Goal: Find contact information: Find contact information

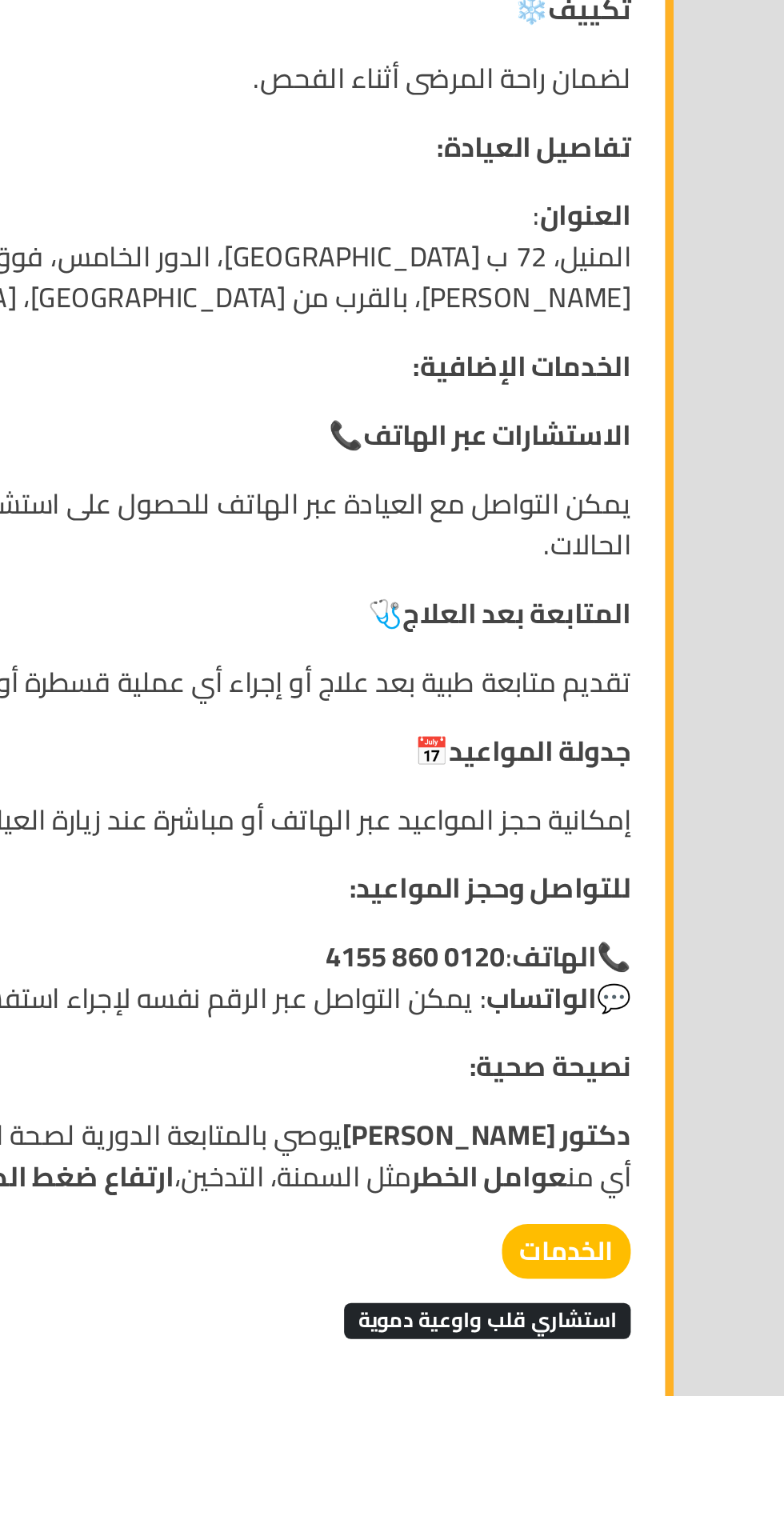
scroll to position [2112, 0]
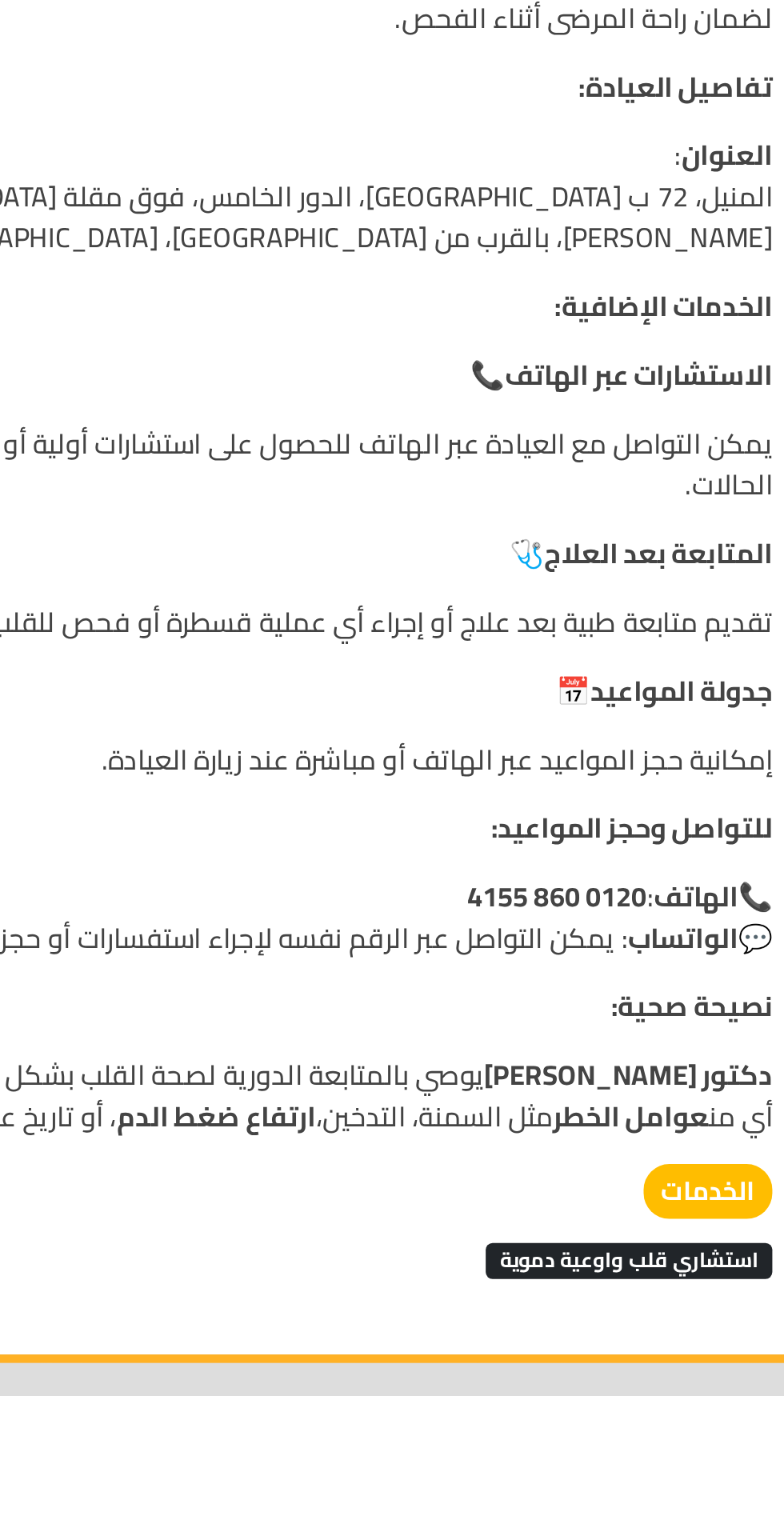
click at [606, 1441] on strong "الخدمات" at bounding box center [610, 1441] width 60 height 26
click at [596, 1476] on span "استشاري قلب واوعية دموية" at bounding box center [574, 1472] width 134 height 16
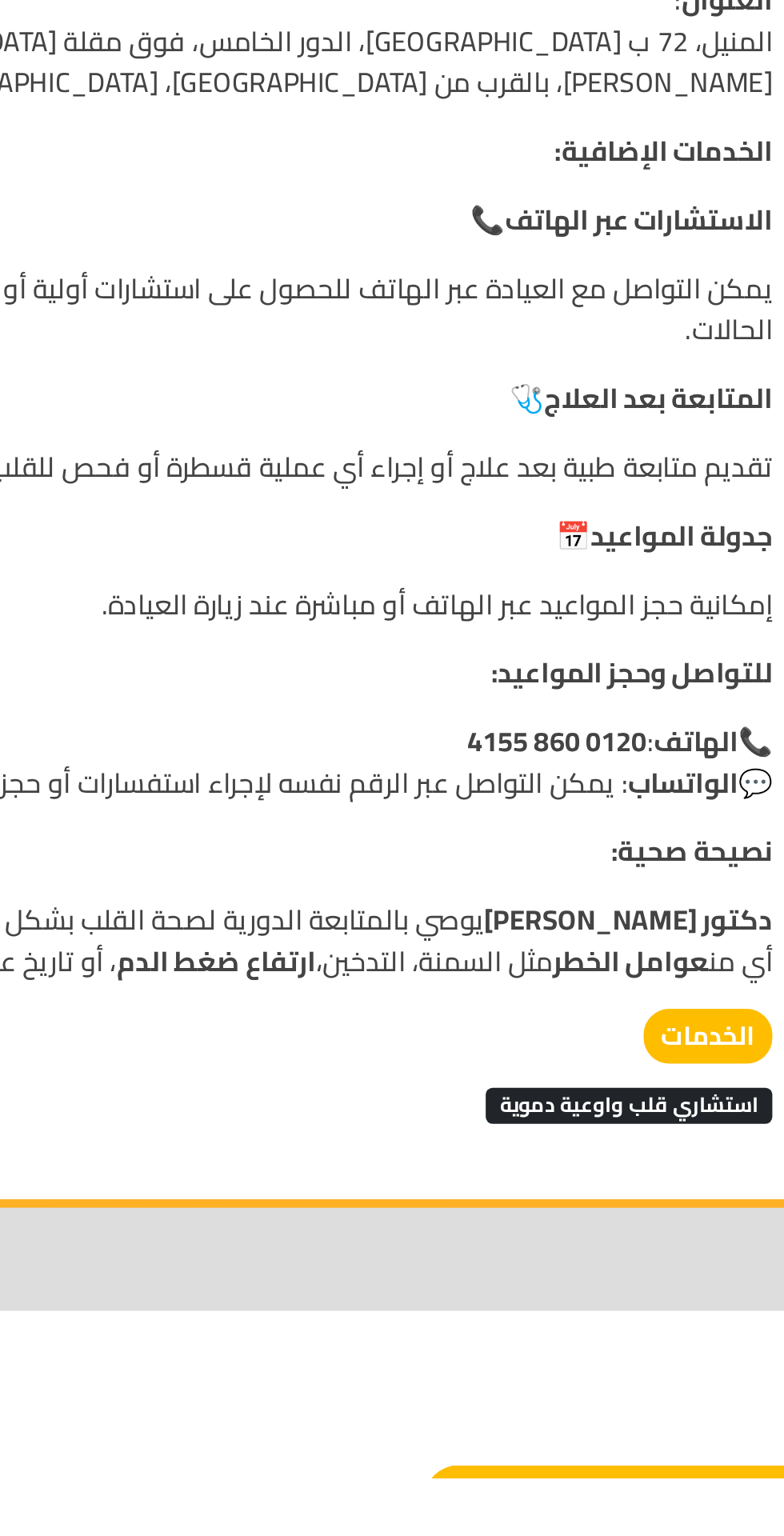
scroll to position [2300, 0]
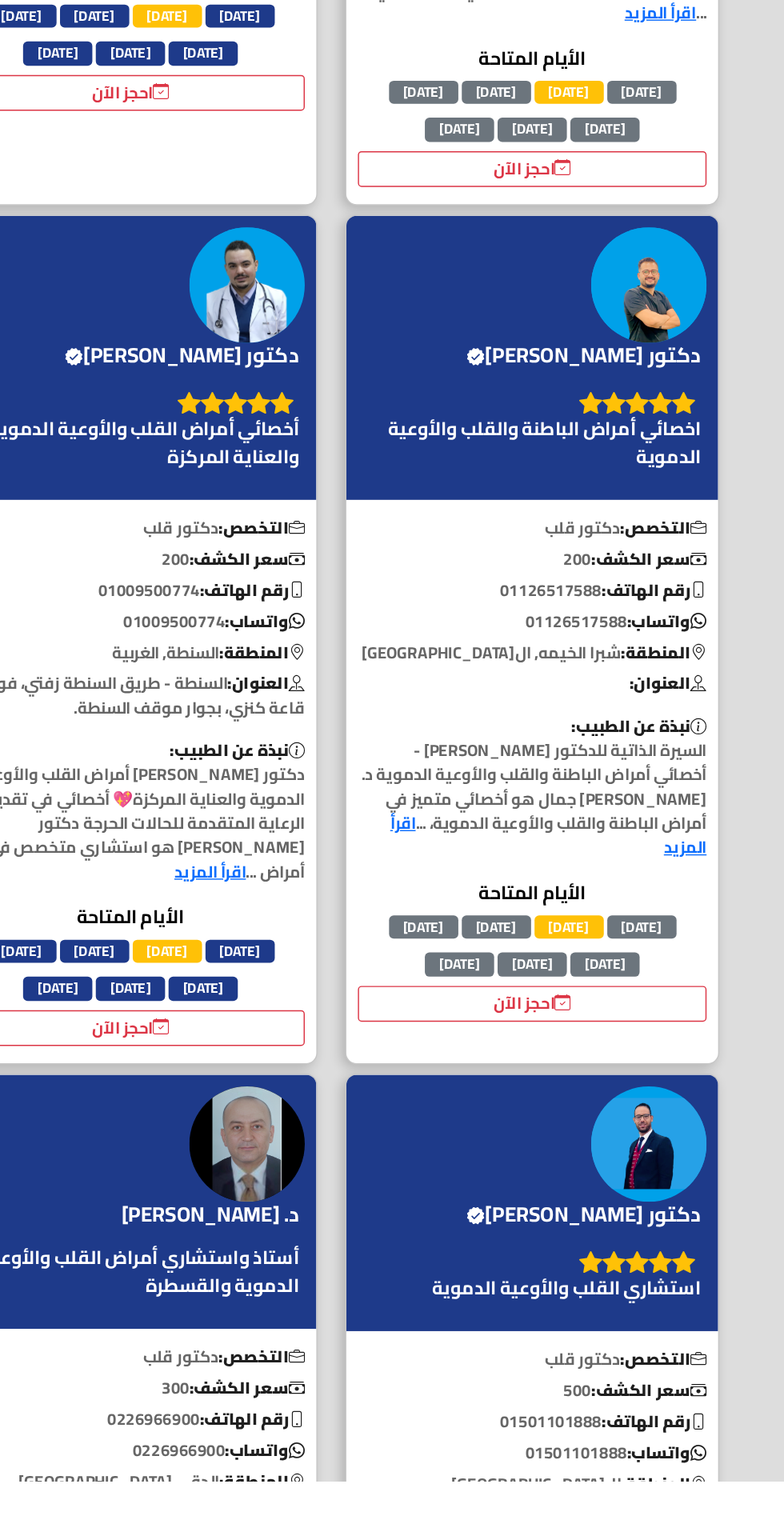
scroll to position [2850, 0]
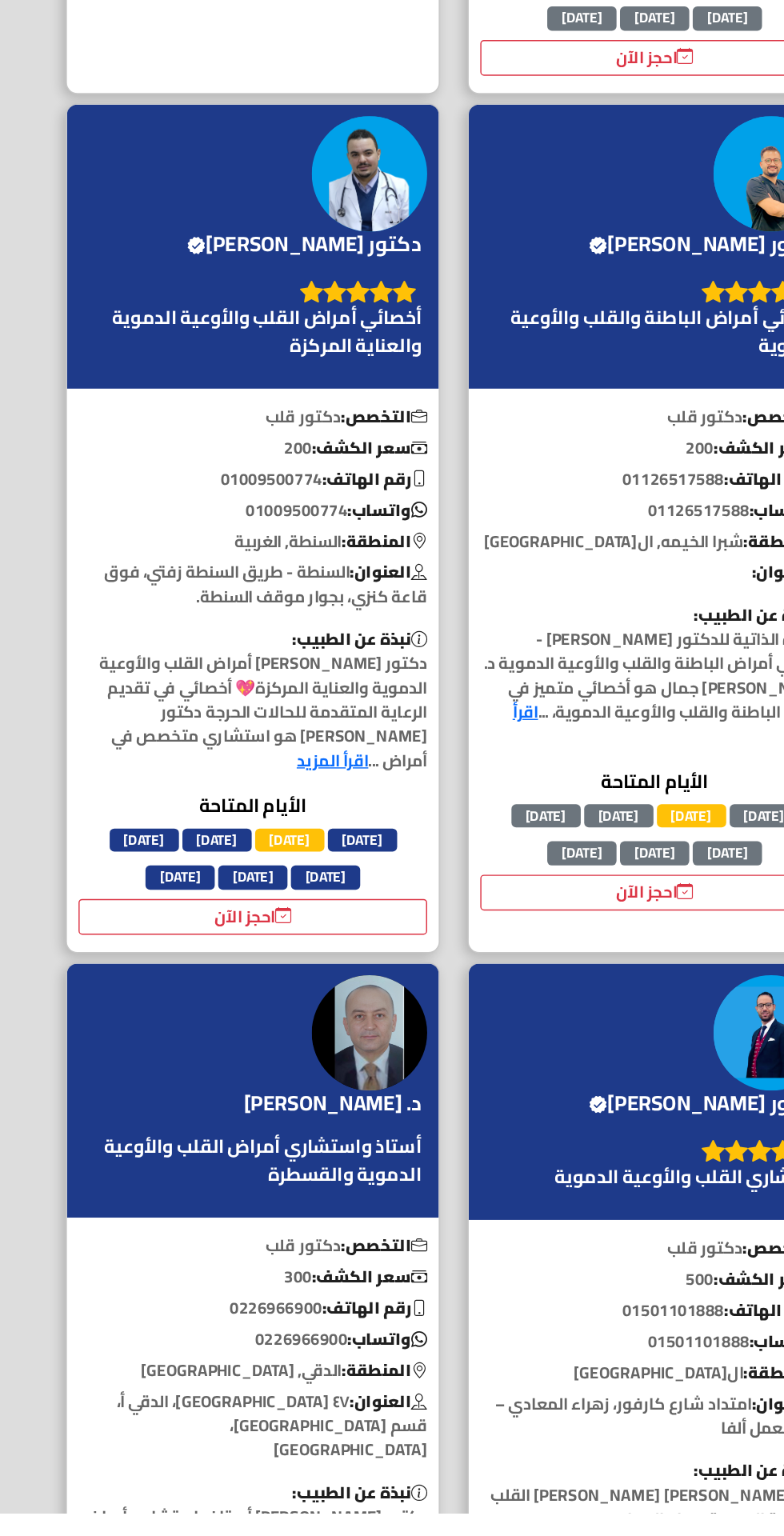
scroll to position [3011, 0]
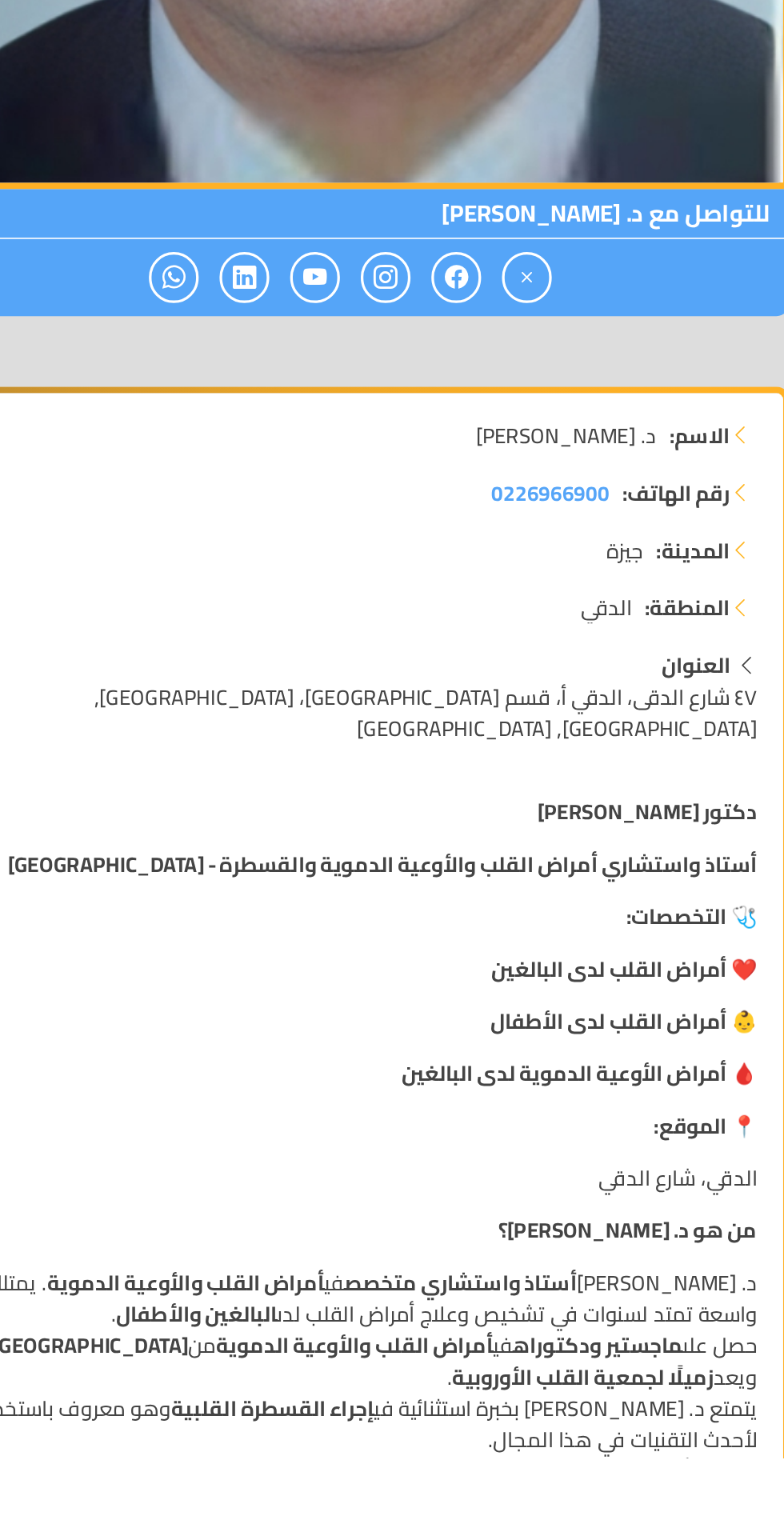
scroll to position [9, 0]
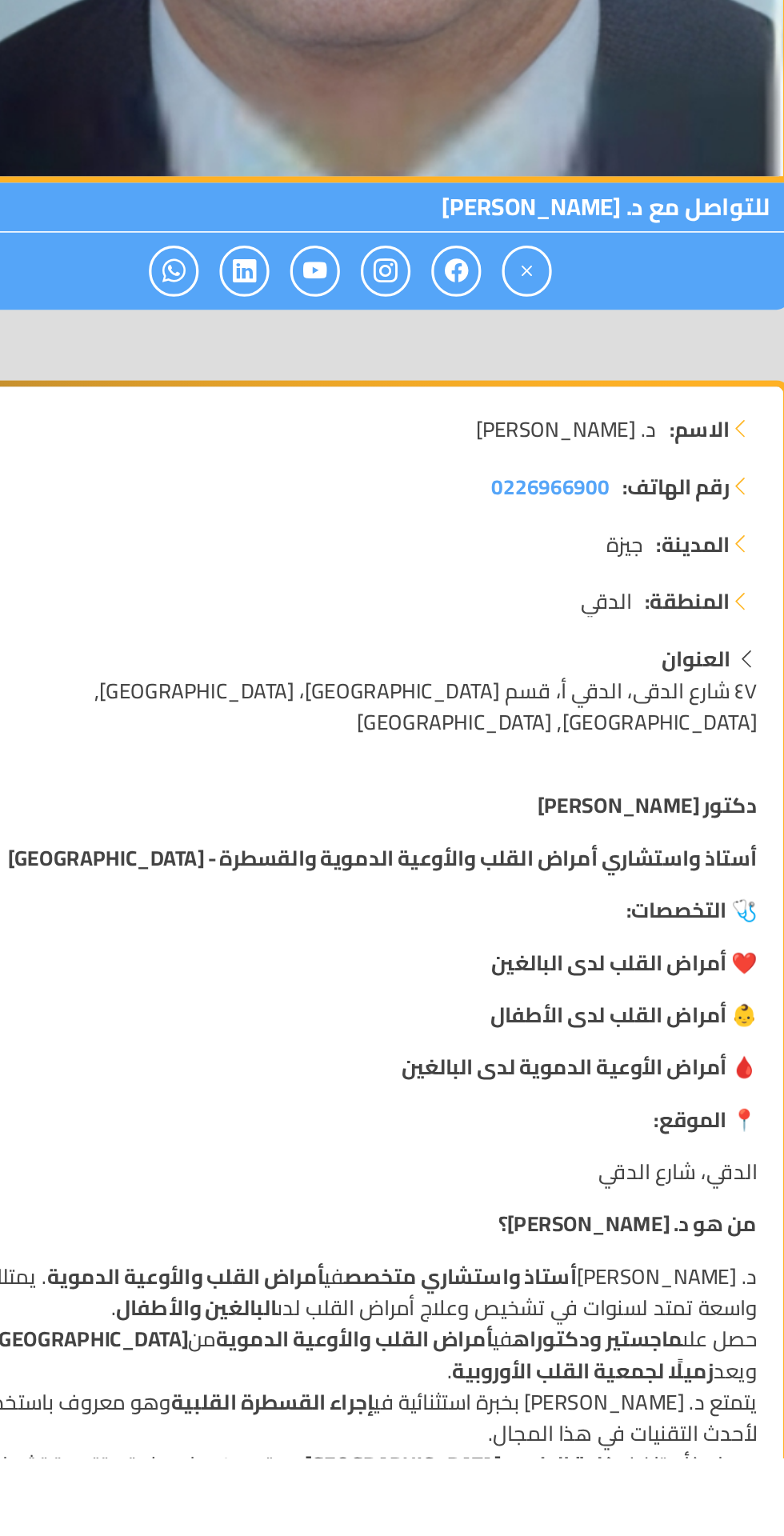
click at [554, 1037] on div "رقم الهاتف: 0226966900 المدينة: جيزة المنطقة: الدقي" at bounding box center [392, 985] width 517 height 106
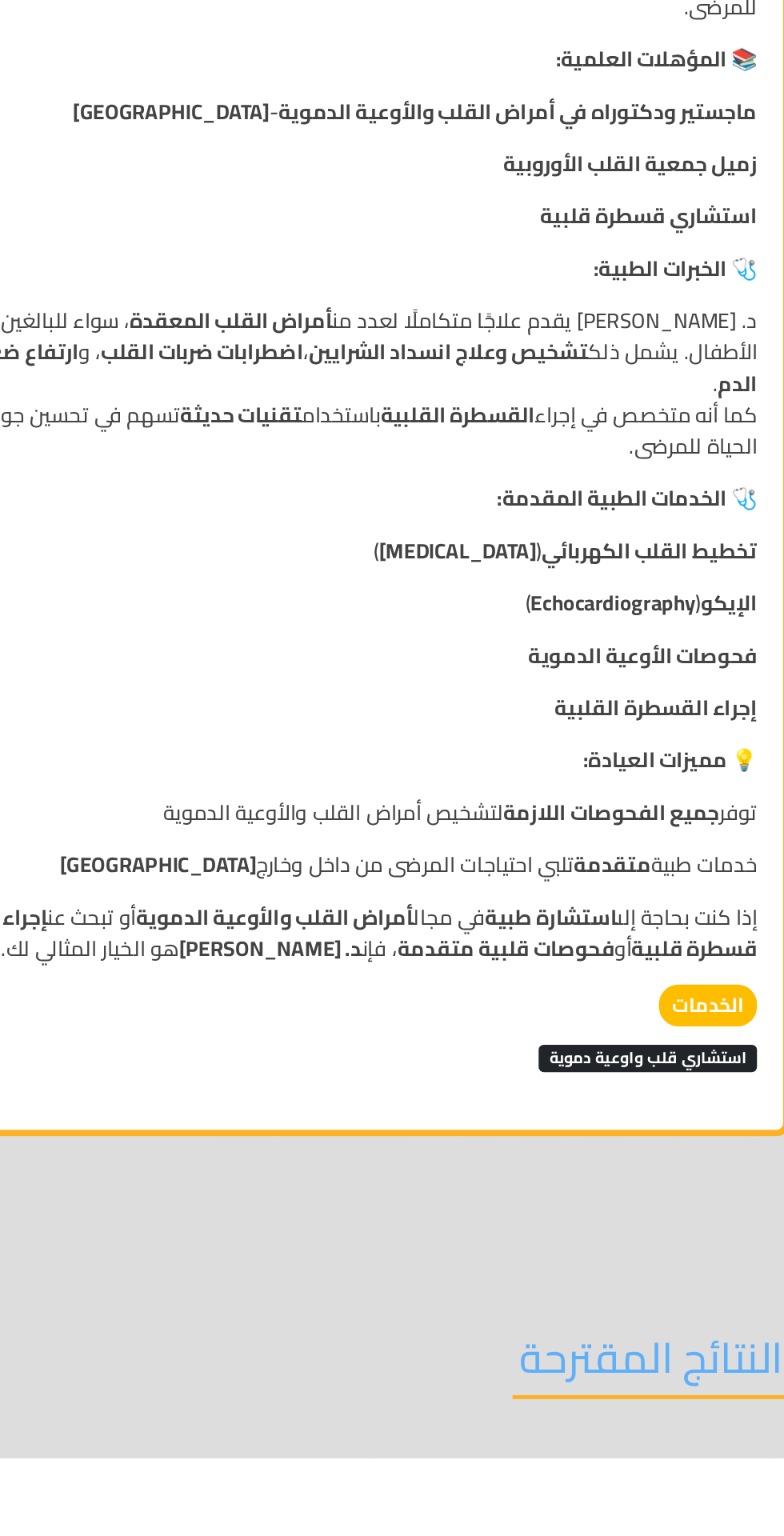
scroll to position [961, 0]
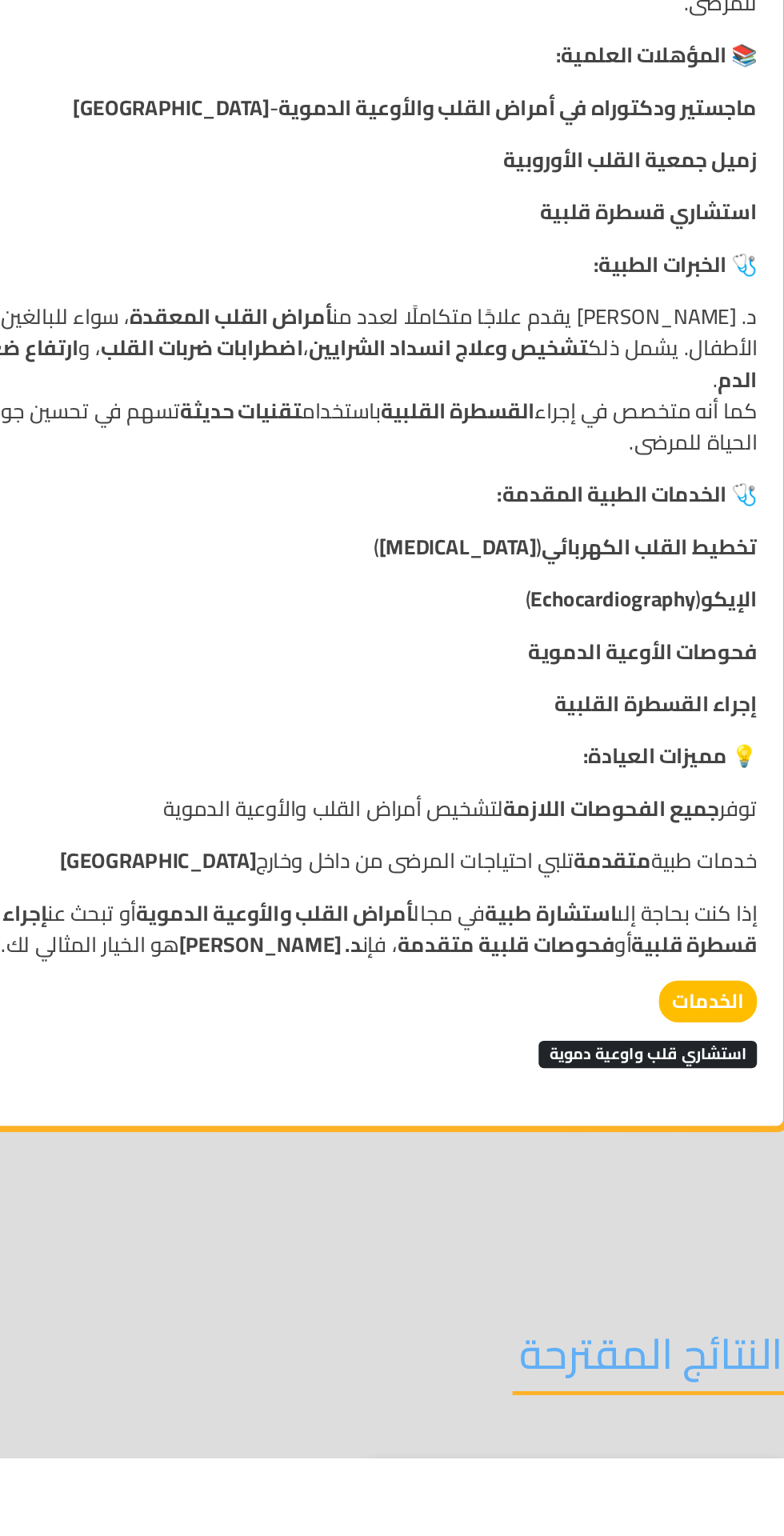
click at [572, 1281] on span "استشاري قلب واوعية دموية" at bounding box center [574, 1289] width 134 height 16
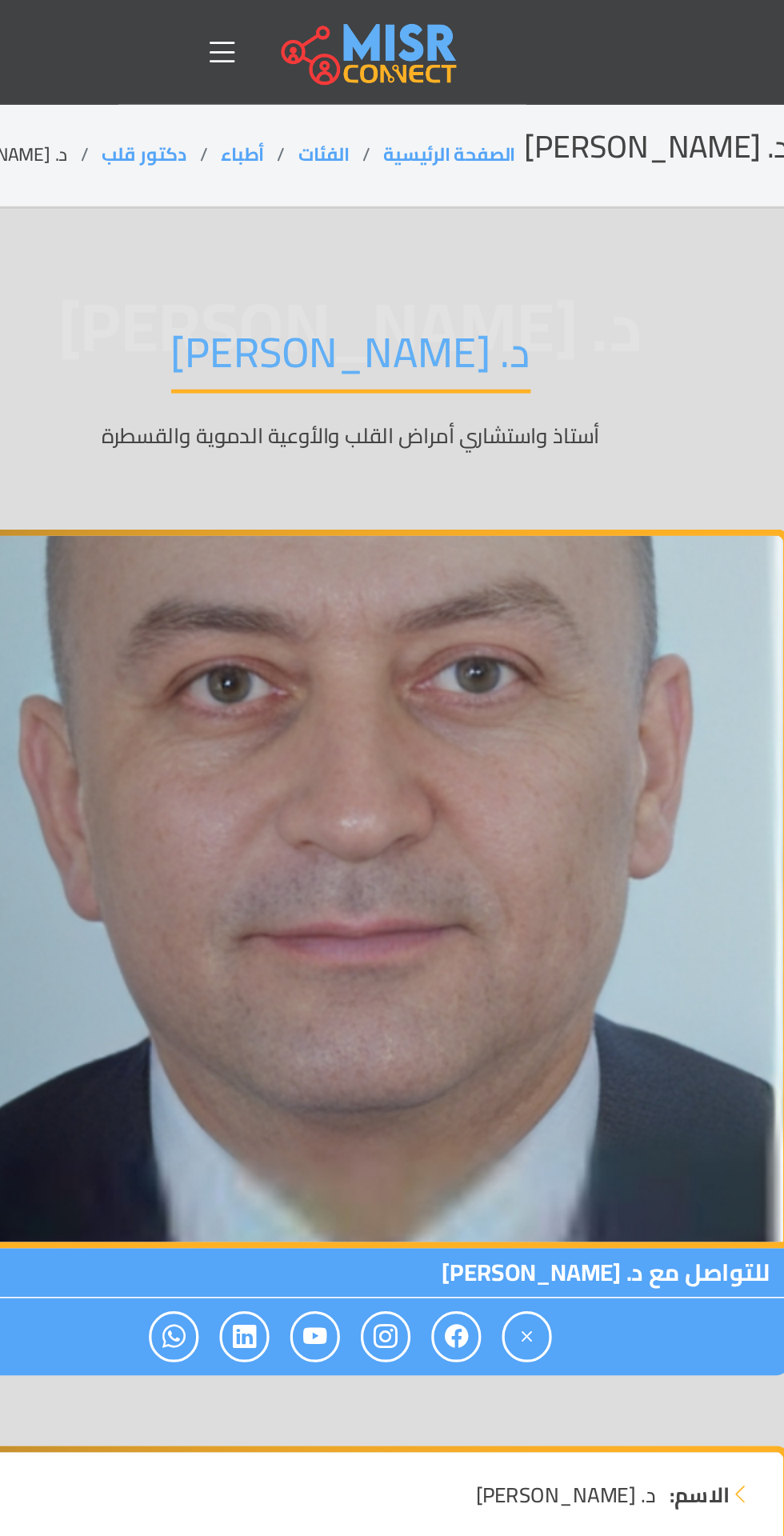
scroll to position [0, 0]
